Goal: Task Accomplishment & Management: Manage account settings

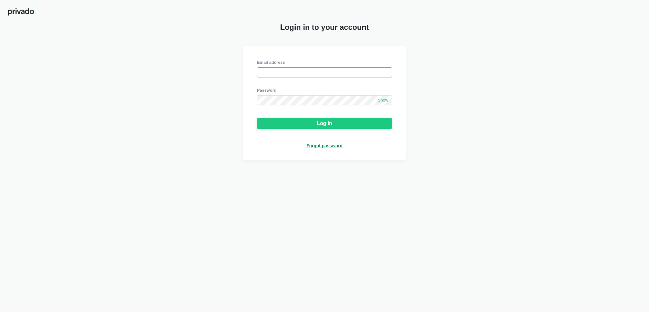
click at [349, 74] on input "email" at bounding box center [324, 72] width 135 height 10
click at [309, 72] on input "email" at bounding box center [324, 72] width 135 height 10
type input "[PERSON_NAME][EMAIL_ADDRESS][DOMAIN_NAME]"
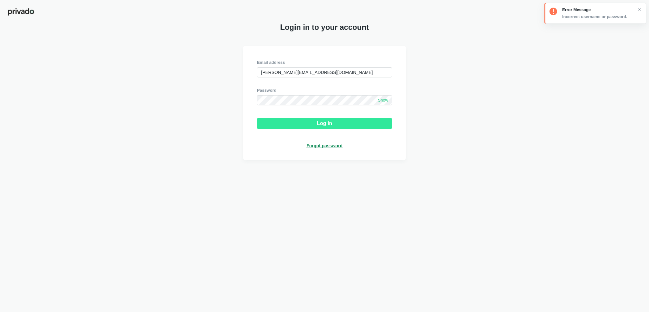
click at [334, 122] on button "Log in" at bounding box center [324, 123] width 135 height 11
click at [331, 146] on div "Forgot password" at bounding box center [325, 146] width 36 height 6
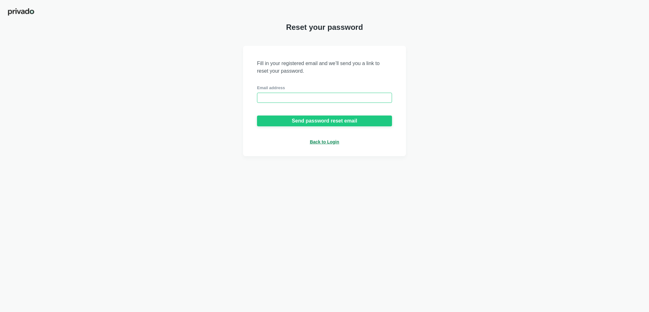
click at [314, 97] on input "email" at bounding box center [324, 98] width 135 height 10
type input "[PERSON_NAME][EMAIL_ADDRESS][DOMAIN_NAME]"
click at [309, 120] on div "Send password reset email" at bounding box center [324, 121] width 65 height 6
